Goal: Information Seeking & Learning: Learn about a topic

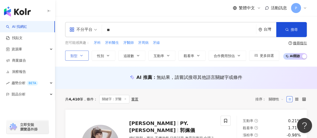
click at [84, 57] on button "類型" at bounding box center [77, 56] width 24 height 10
click at [106, 61] on div "不分平台 ** 台灣 搜尋 a51d5b86-e405-44fd-ad61-8410ca57d9d8 dda12d5b-9b56-49b8-bd52-0830…" at bounding box center [186, 41] width 262 height 51
click at [106, 58] on button "性別" at bounding box center [104, 56] width 24 height 10
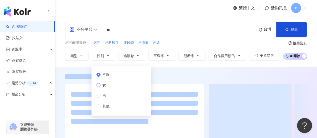
click at [110, 85] on label "女" at bounding box center [103, 85] width 15 height 6
click at [135, 56] on button "追蹤數" at bounding box center [131, 56] width 27 height 10
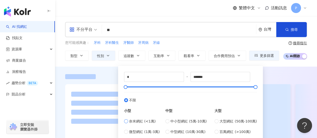
click at [146, 122] on span "奈米網紅 (<1萬)" at bounding box center [142, 121] width 27 height 6
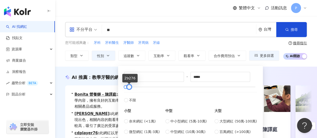
click at [130, 87] on div at bounding box center [129, 87] width 3 height 3
type input "*****"
click at [127, 88] on div at bounding box center [127, 87] width 3 height 3
click at [191, 42] on div "您可能感興趣： 牙科 牙科醫生 牙醫師 牙周病 牙線" at bounding box center [172, 43] width 214 height 6
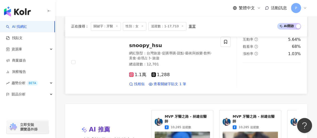
scroll to position [1077, 0]
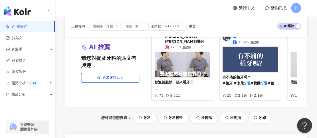
scroll to position [1124, 0]
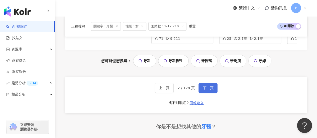
click at [198, 83] on button "下一頁" at bounding box center [207, 88] width 19 height 10
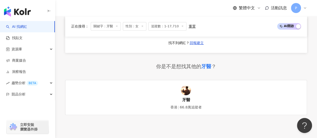
scroll to position [1160, 0]
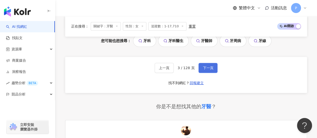
click at [205, 63] on button "下一頁" at bounding box center [207, 68] width 19 height 10
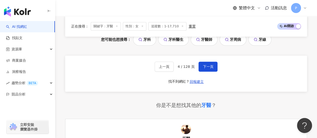
scroll to position [1149, 0]
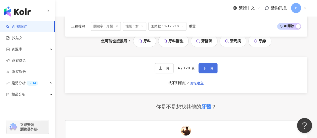
click at [204, 66] on span "下一頁" at bounding box center [208, 68] width 11 height 4
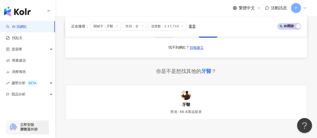
scroll to position [1176, 0]
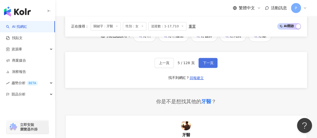
click at [205, 61] on span "下一頁" at bounding box center [208, 63] width 11 height 4
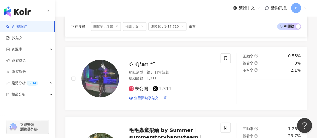
scroll to position [1112, 0]
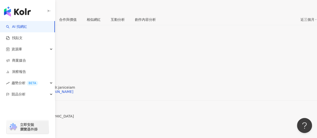
scroll to position [75, 0]
